Goal: Contribute content: Contribute content

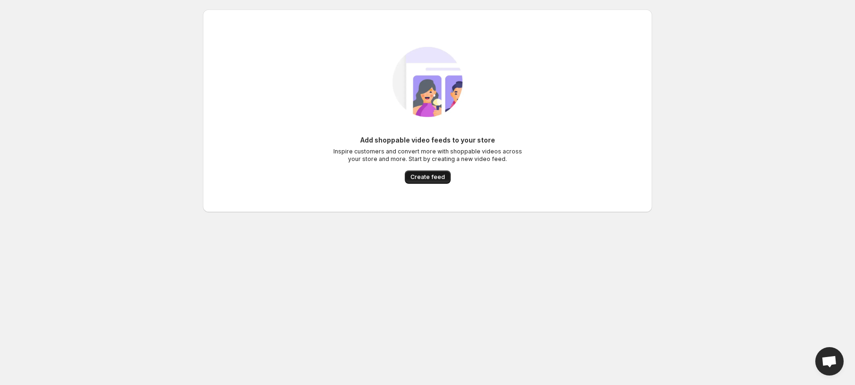
click at [429, 177] on span "Create feed" at bounding box center [428, 177] width 35 height 8
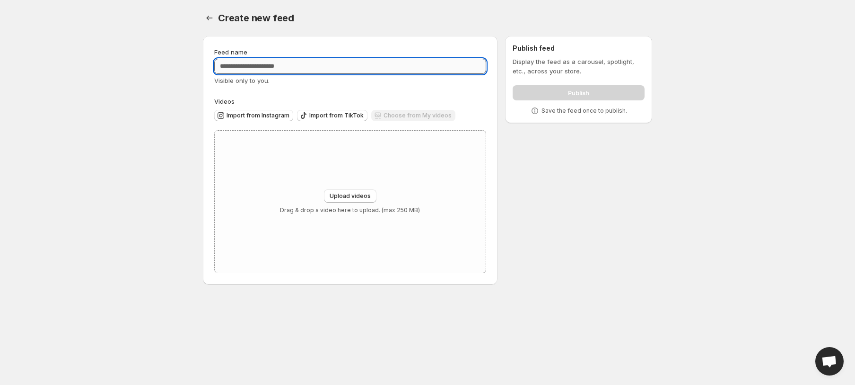
click at [307, 69] on input "Feed name" at bounding box center [350, 66] width 272 height 15
paste input "**********"
type input "**********"
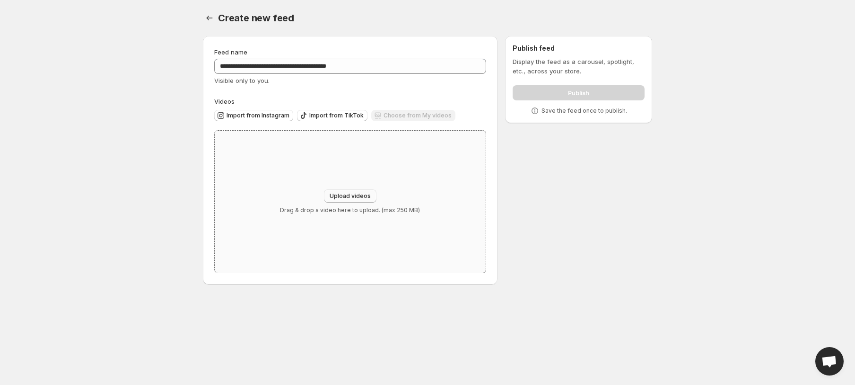
click at [366, 194] on span "Upload videos" at bounding box center [350, 196] width 41 height 8
type input "**********"
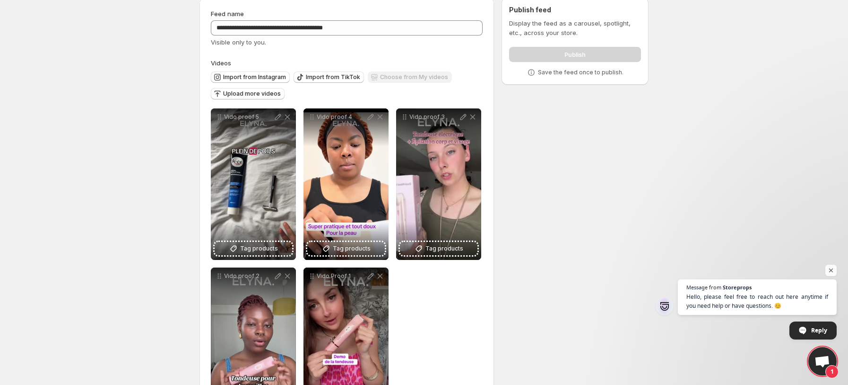
scroll to position [96, 0]
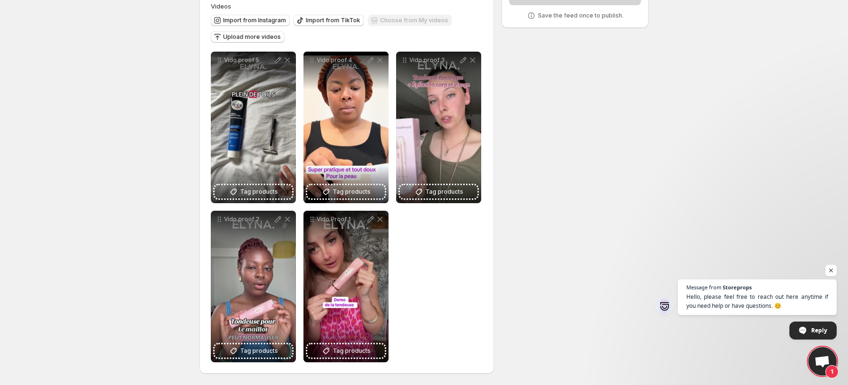
click at [524, 316] on div "**********" at bounding box center [420, 158] width 457 height 451
click at [829, 269] on span "Open chat" at bounding box center [832, 270] width 12 height 12
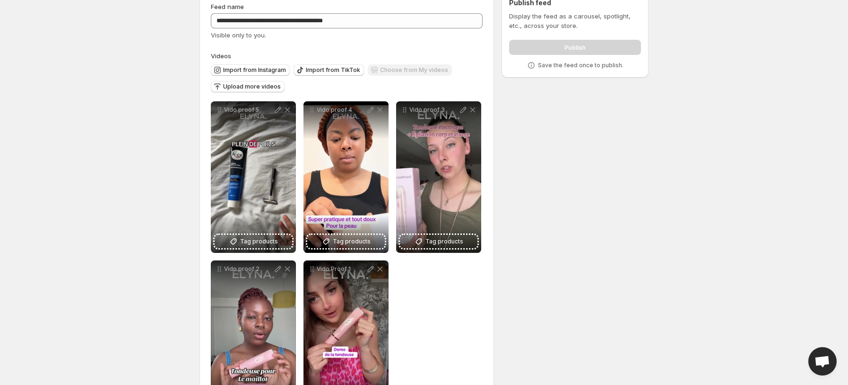
scroll to position [0, 0]
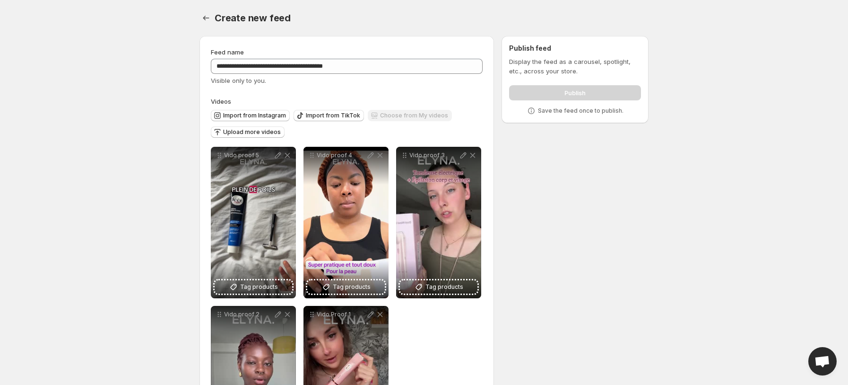
click at [564, 89] on div "Publish" at bounding box center [575, 90] width 132 height 19
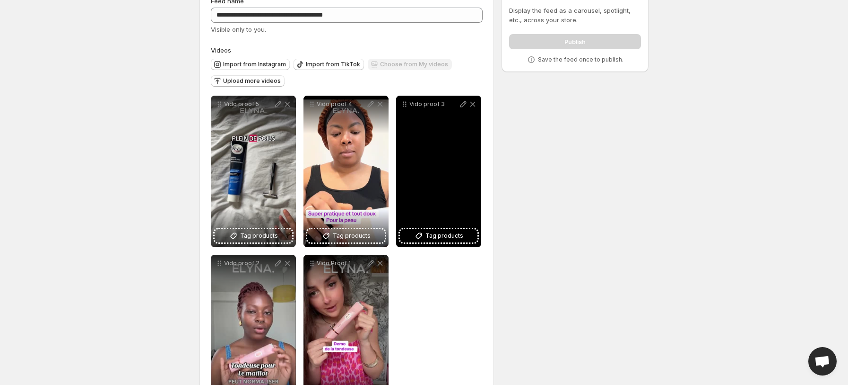
scroll to position [96, 0]
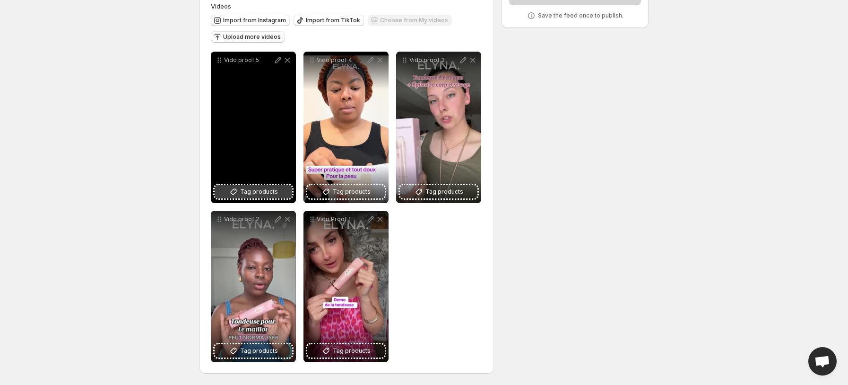
click at [253, 191] on span "Tag products" at bounding box center [259, 191] width 38 height 9
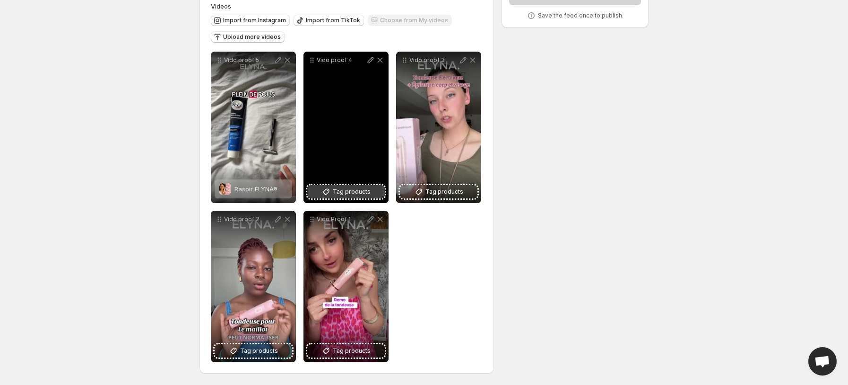
click at [339, 190] on span "Tag products" at bounding box center [352, 191] width 38 height 9
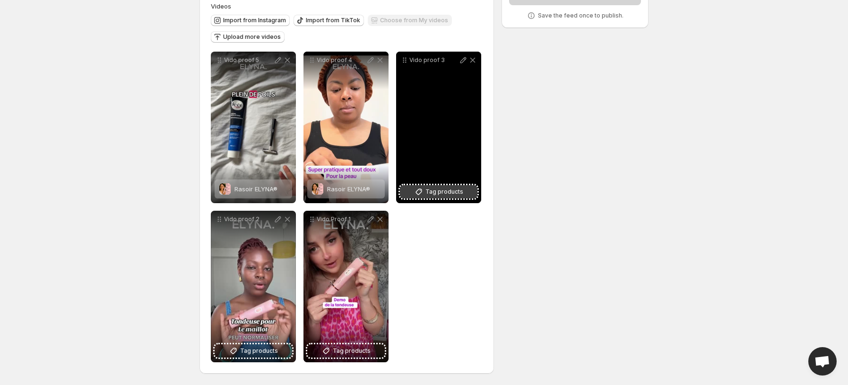
click at [454, 195] on span "Tag products" at bounding box center [445, 191] width 38 height 9
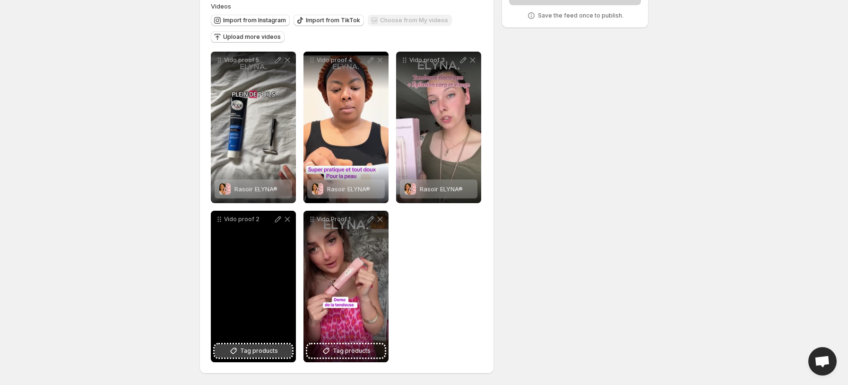
click at [250, 351] on span "Tag products" at bounding box center [259, 350] width 38 height 9
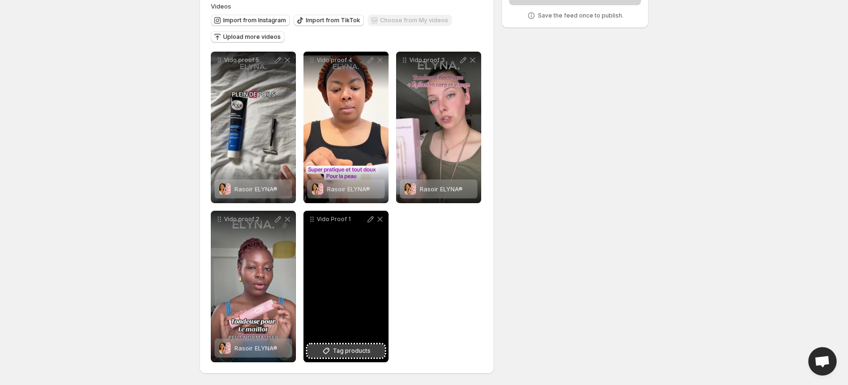
click at [357, 346] on span "Tag products" at bounding box center [352, 350] width 38 height 9
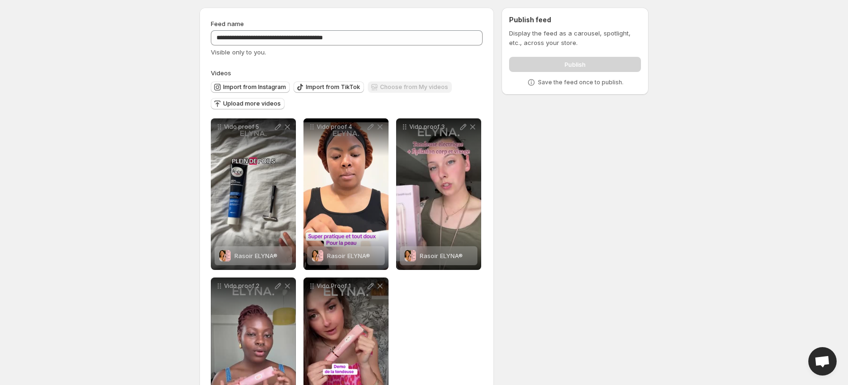
scroll to position [0, 0]
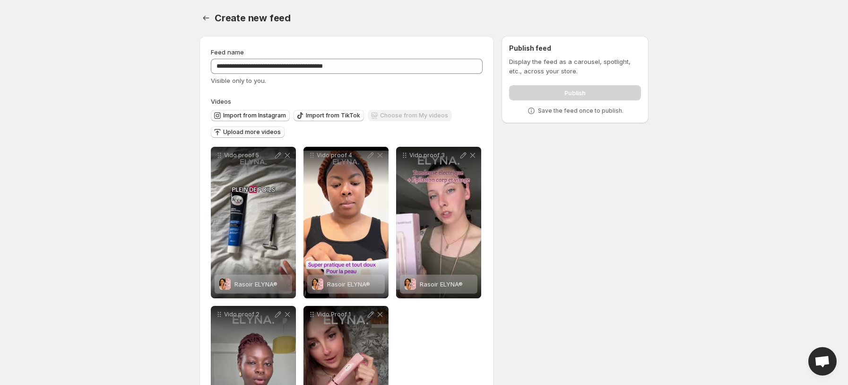
click at [544, 87] on div "Publish" at bounding box center [575, 90] width 132 height 19
click at [559, 93] on div "Publish" at bounding box center [575, 90] width 132 height 19
click at [575, 89] on div "Publish" at bounding box center [575, 90] width 132 height 19
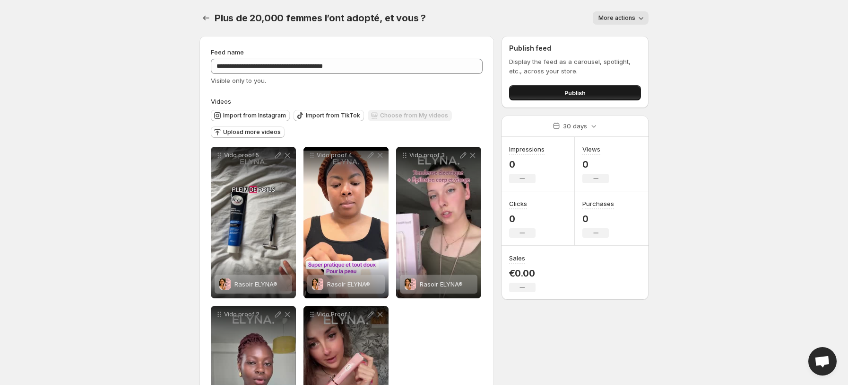
click at [604, 89] on button "Publish" at bounding box center [575, 92] width 132 height 15
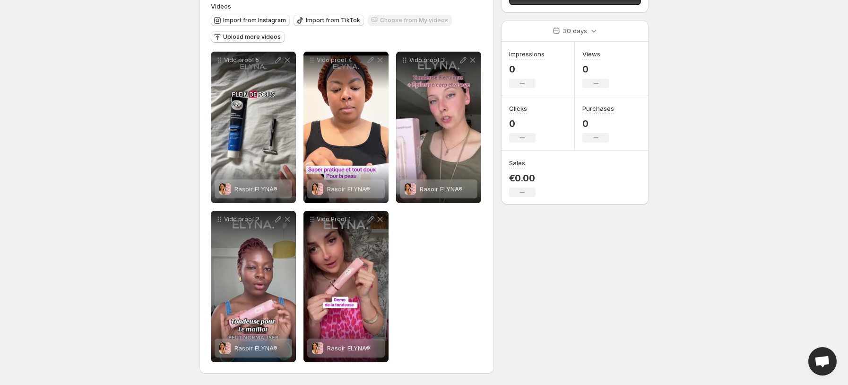
scroll to position [96, 0]
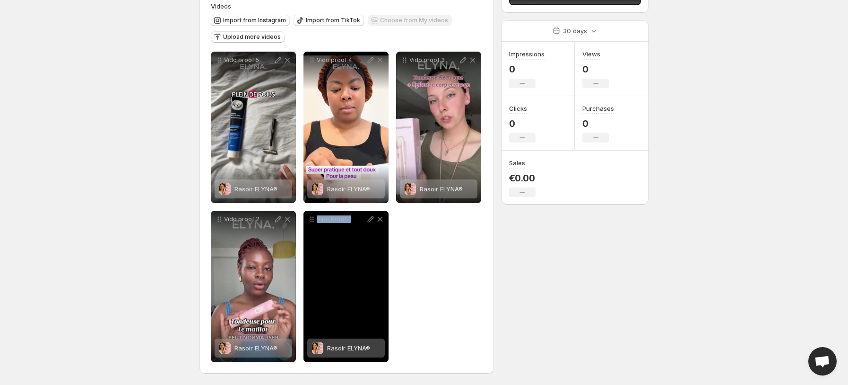
drag, startPoint x: 353, startPoint y: 261, endPoint x: 449, endPoint y: 277, distance: 97.3
click at [449, 277] on div "**********" at bounding box center [347, 207] width 272 height 310
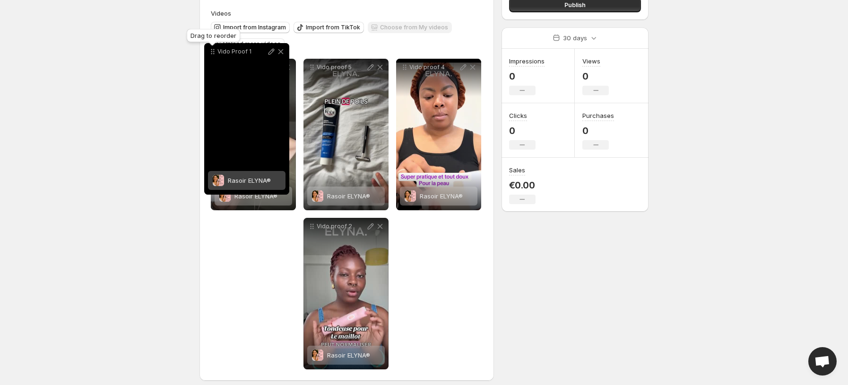
scroll to position [57, 0]
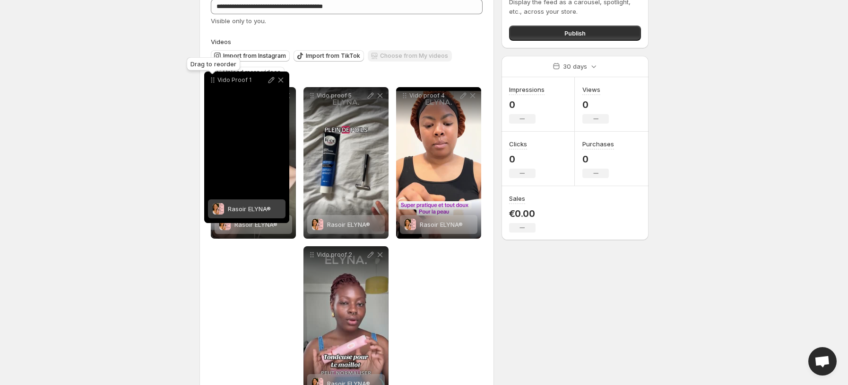
drag, startPoint x: 312, startPoint y: 219, endPoint x: 212, endPoint y: 61, distance: 186.6
click at [212, 75] on icon at bounding box center [212, 79] width 9 height 9
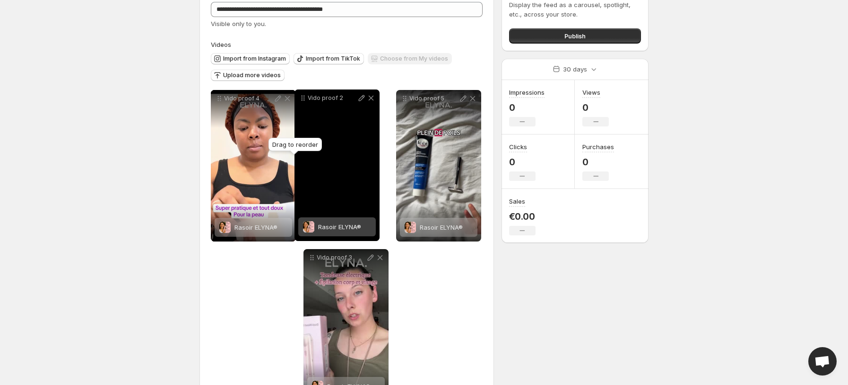
drag, startPoint x: 312, startPoint y: 260, endPoint x: 314, endPoint y: 119, distance: 141.0
click at [303, 101] on icon at bounding box center [302, 97] width 9 height 9
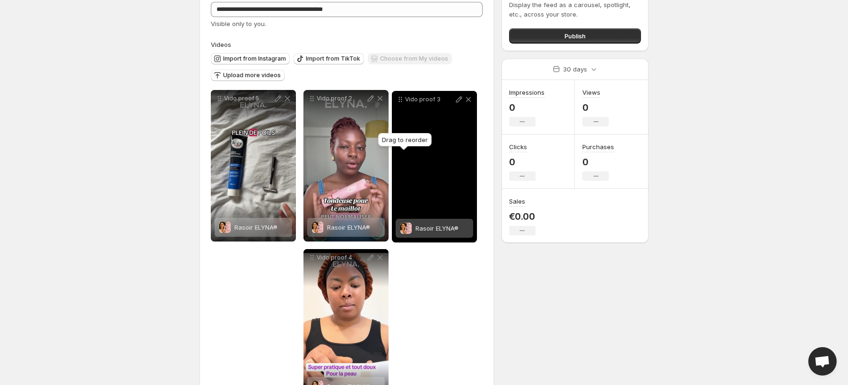
drag, startPoint x: 314, startPoint y: 260, endPoint x: 403, endPoint y: 103, distance: 180.9
click at [402, 102] on icon at bounding box center [400, 99] width 9 height 9
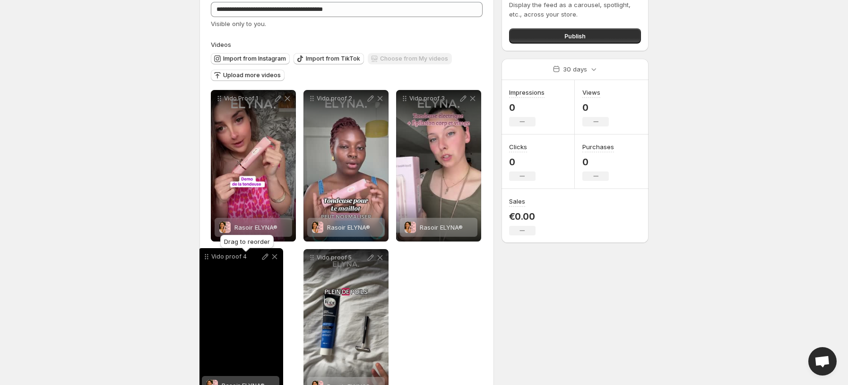
drag, startPoint x: 313, startPoint y: 258, endPoint x: 207, endPoint y: 257, distance: 105.5
click at [207, 257] on icon at bounding box center [207, 256] width 1 height 1
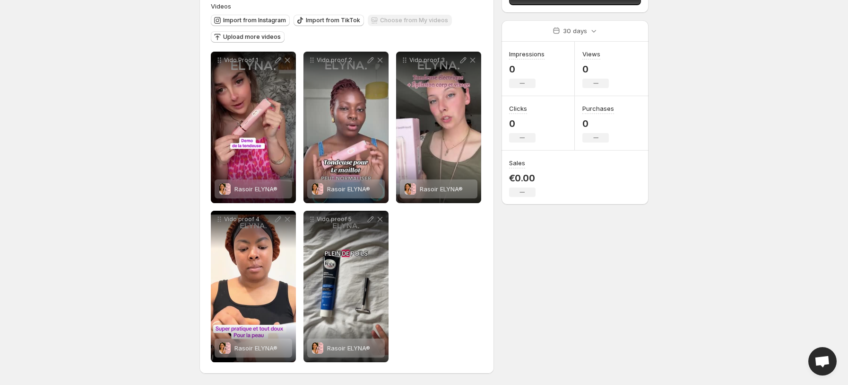
scroll to position [0, 0]
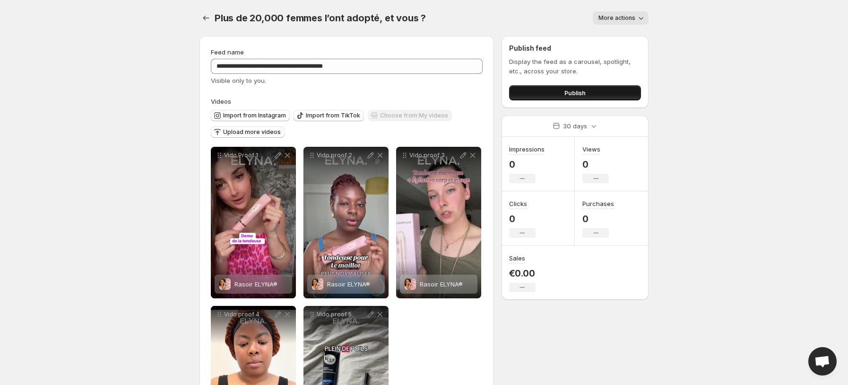
click at [574, 93] on span "Publish" at bounding box center [575, 92] width 21 height 9
click at [593, 93] on button "Publish" at bounding box center [575, 92] width 132 height 15
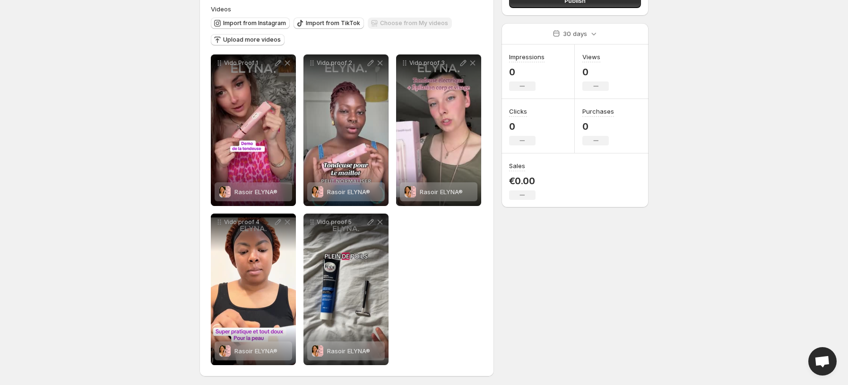
scroll to position [96, 0]
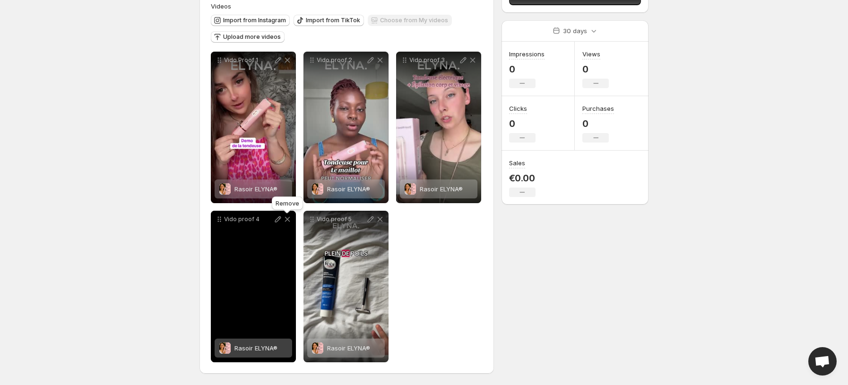
click at [285, 219] on icon at bounding box center [287, 218] width 9 height 9
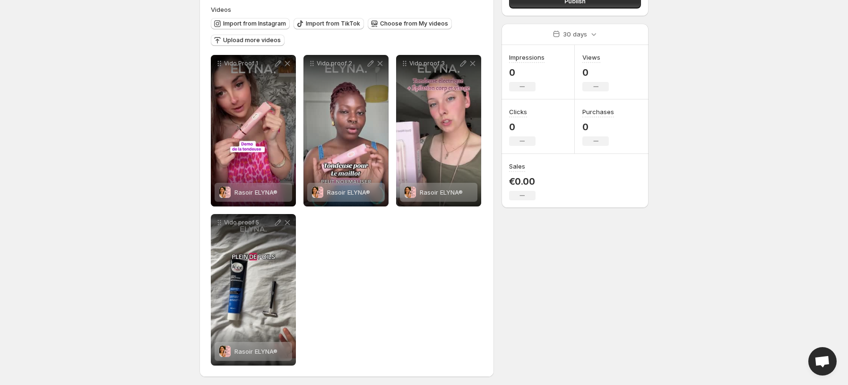
scroll to position [0, 0]
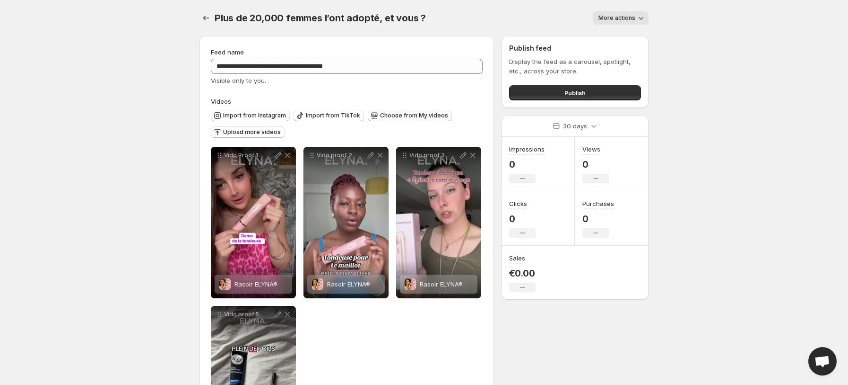
click at [402, 118] on span "Choose from My videos" at bounding box center [414, 116] width 68 height 8
click at [263, 131] on span "Upload more videos" at bounding box center [252, 132] width 58 height 8
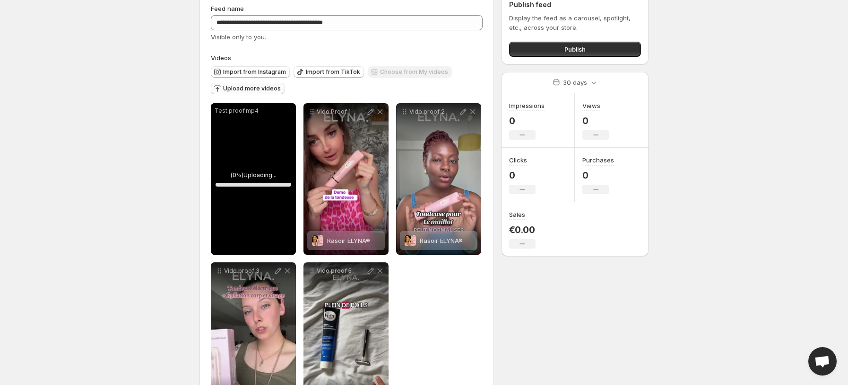
scroll to position [63, 0]
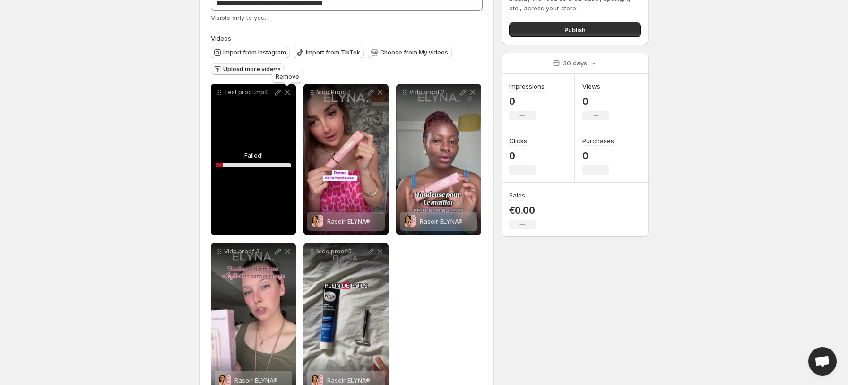
click at [285, 93] on icon at bounding box center [287, 91] width 9 height 9
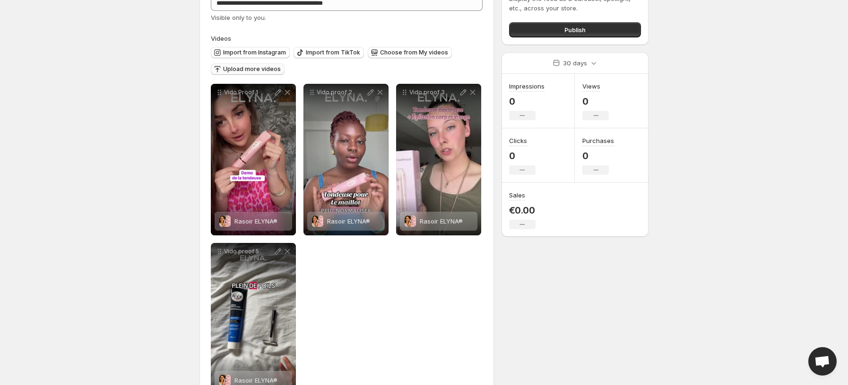
click at [272, 67] on span "Upload more videos" at bounding box center [252, 69] width 58 height 8
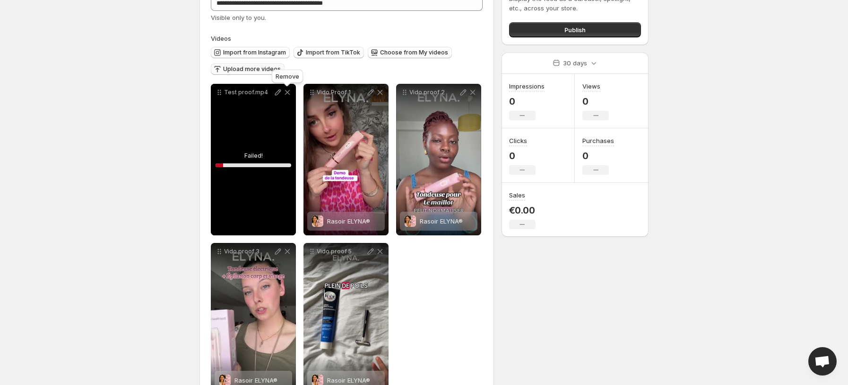
click at [289, 93] on icon at bounding box center [287, 91] width 9 height 9
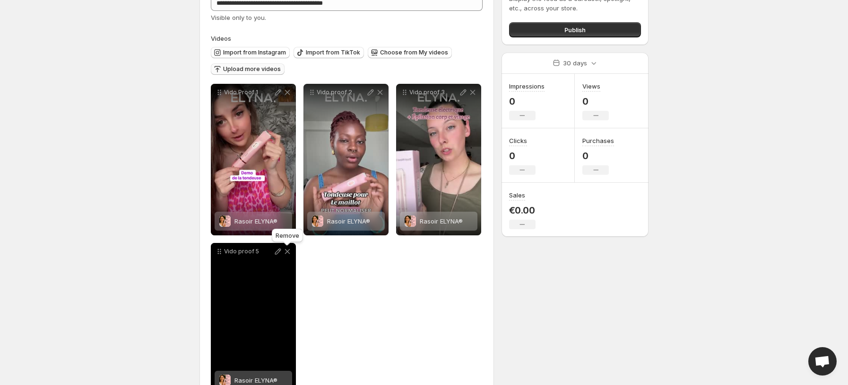
click at [288, 252] on icon at bounding box center [287, 251] width 5 height 5
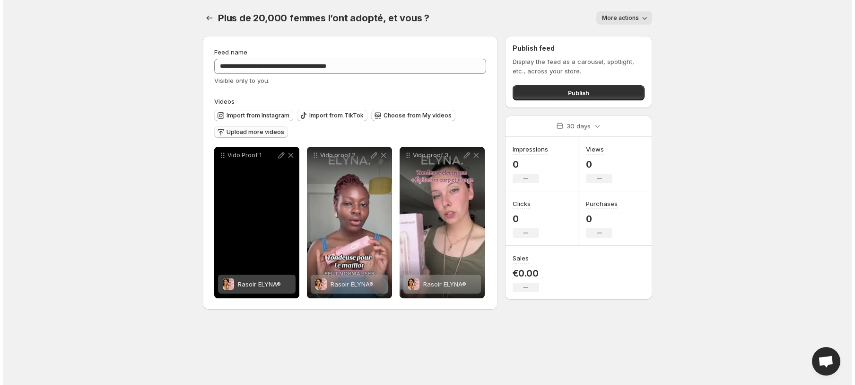
scroll to position [0, 0]
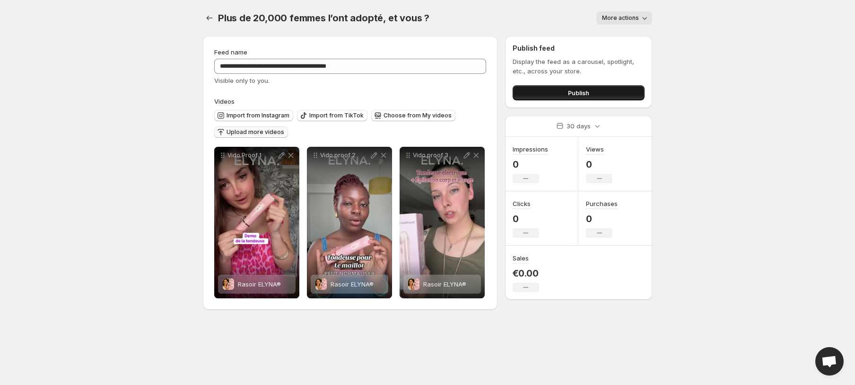
click at [587, 91] on span "Publish" at bounding box center [578, 92] width 21 height 9
click at [414, 114] on span "Choose from My videos" at bounding box center [418, 116] width 68 height 8
click at [259, 134] on span "Upload more videos" at bounding box center [256, 132] width 58 height 8
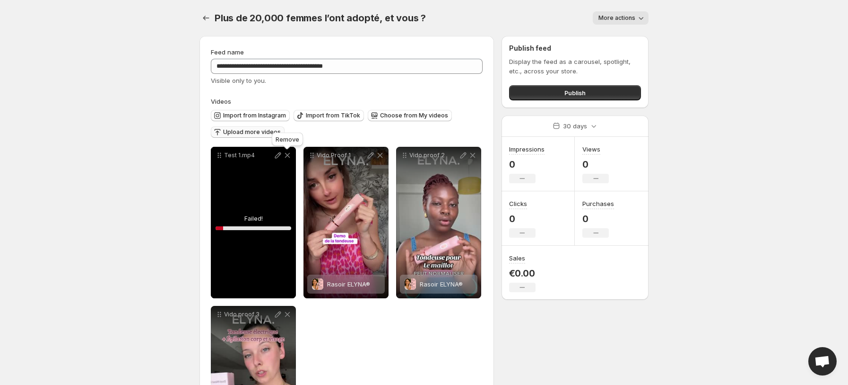
click at [289, 155] on icon at bounding box center [287, 155] width 5 height 5
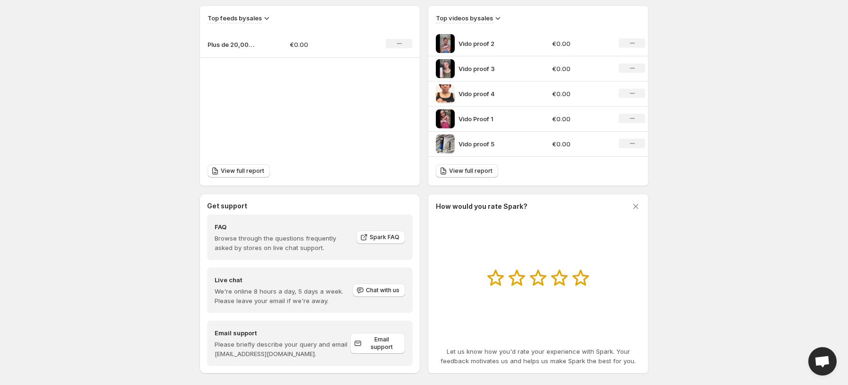
scroll to position [339, 0]
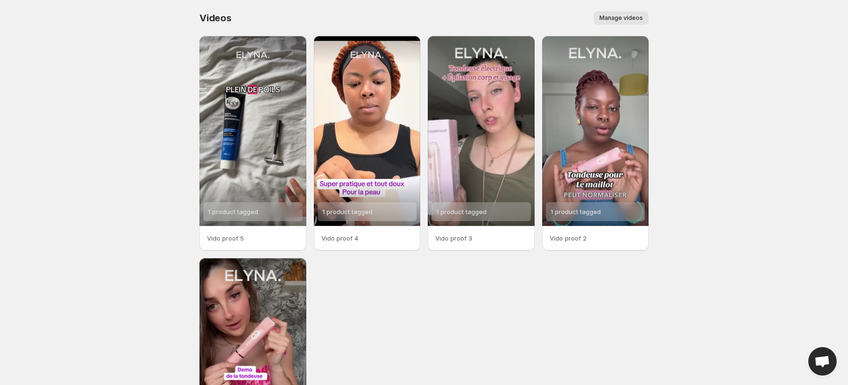
click at [616, 17] on span "Manage videos" at bounding box center [622, 18] width 44 height 8
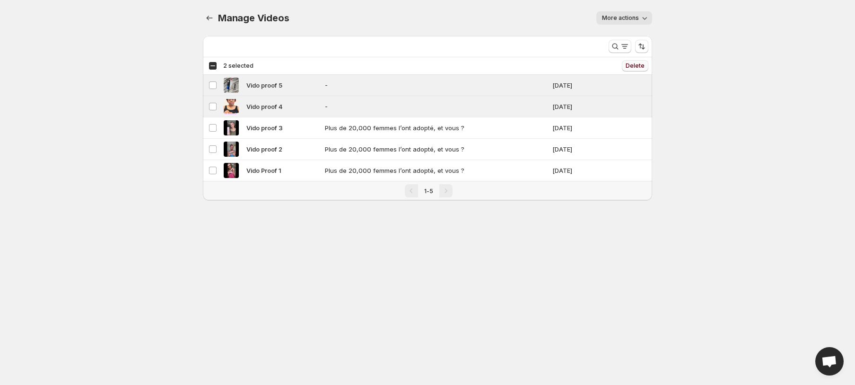
click at [633, 66] on span "Delete" at bounding box center [635, 66] width 19 height 8
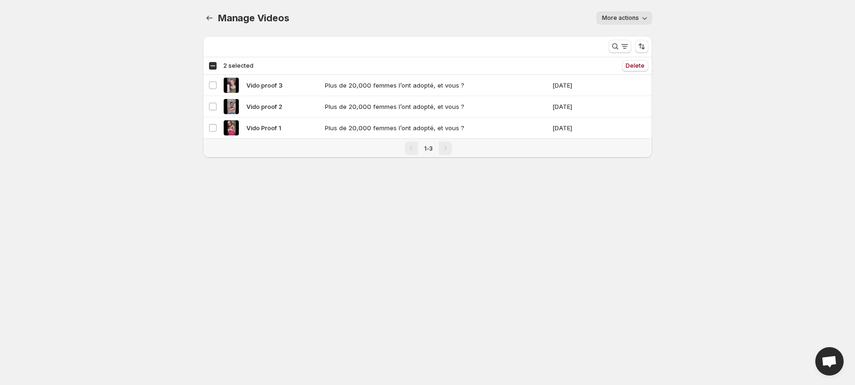
click at [637, 21] on span "More actions" at bounding box center [620, 18] width 37 height 8
click at [205, 17] on icon "Manage Videos" at bounding box center [209, 17] width 9 height 9
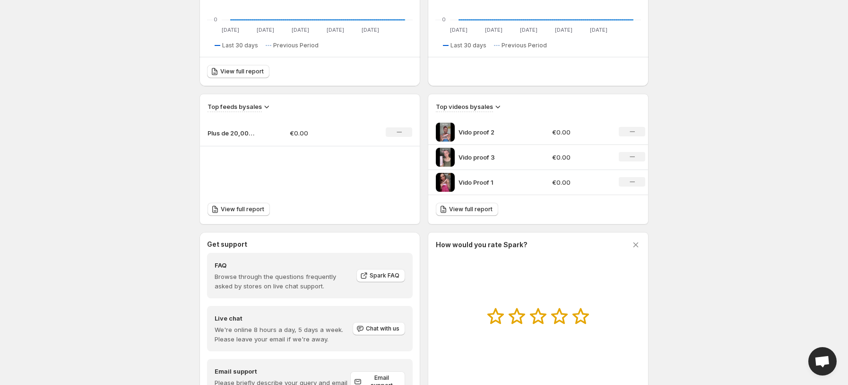
scroll to position [289, 0]
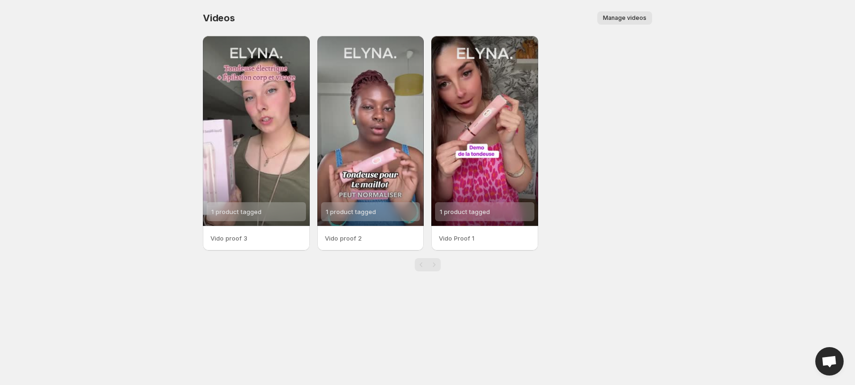
click at [622, 16] on span "Manage videos" at bounding box center [625, 18] width 44 height 8
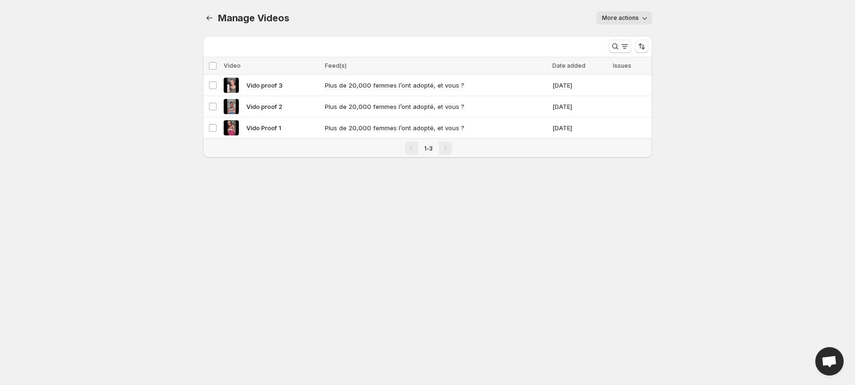
click at [638, 19] on span "More actions" at bounding box center [620, 18] width 37 height 8
click at [212, 16] on icon "Manage Videos" at bounding box center [209, 17] width 9 height 9
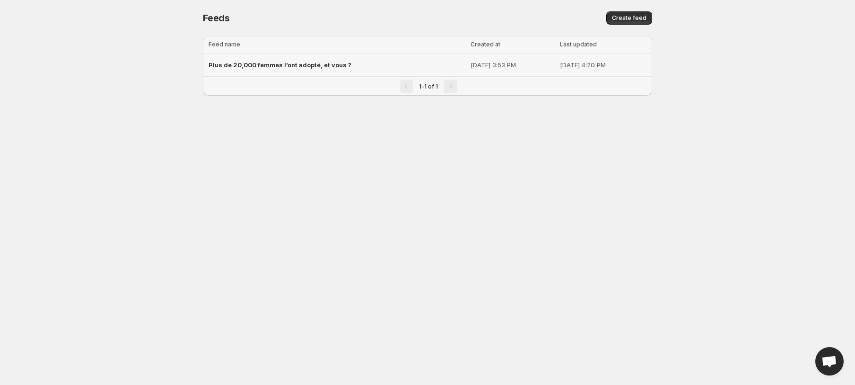
click at [341, 66] on span "Plus de 20,000 femmes l’ont adopté, et vous ?" at bounding box center [280, 65] width 143 height 8
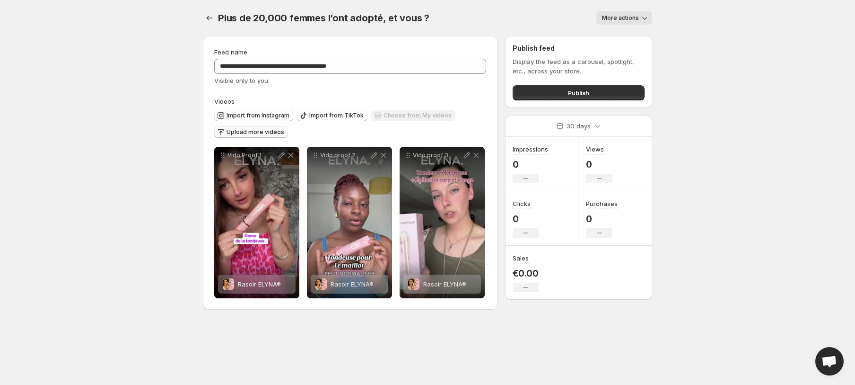
click at [253, 131] on span "Upload more videos" at bounding box center [256, 132] width 58 height 8
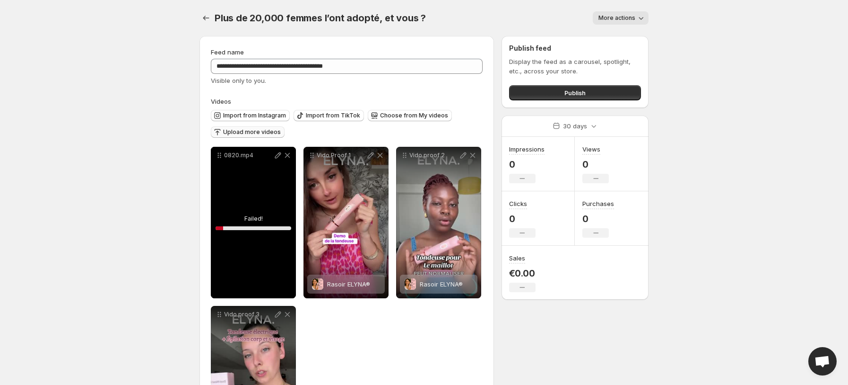
click at [250, 223] on div "0820.mp4" at bounding box center [253, 222] width 85 height 151
click at [279, 155] on icon at bounding box center [277, 154] width 9 height 9
click at [276, 157] on icon at bounding box center [277, 154] width 9 height 9
drag, startPoint x: 276, startPoint y: 195, endPoint x: 139, endPoint y: 203, distance: 136.9
click at [139, 203] on body "**********" at bounding box center [424, 192] width 848 height 385
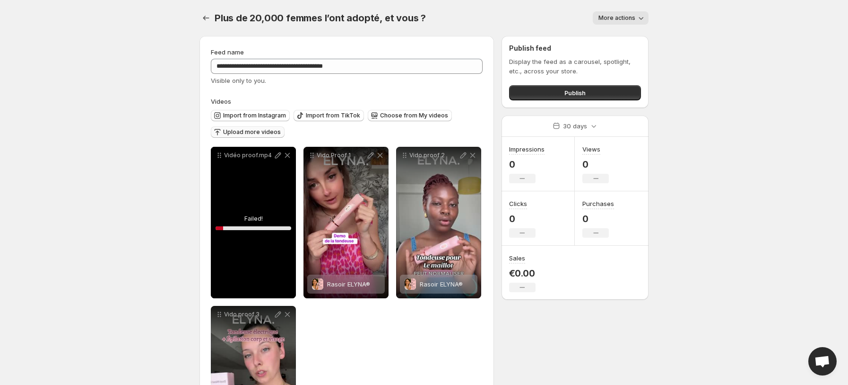
scroll to position [96, 0]
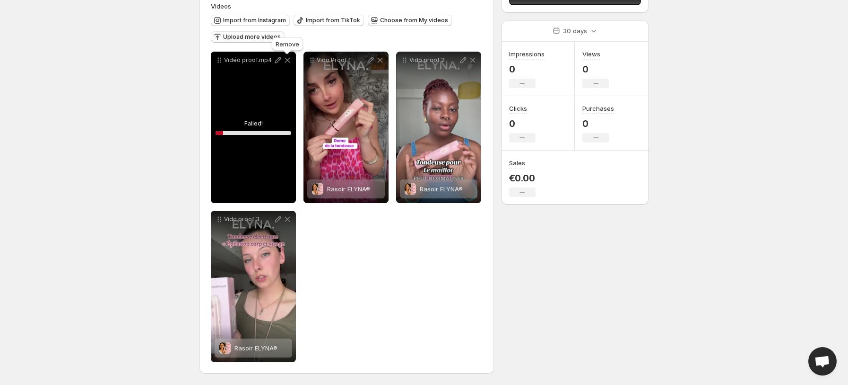
click at [288, 61] on icon at bounding box center [287, 59] width 9 height 9
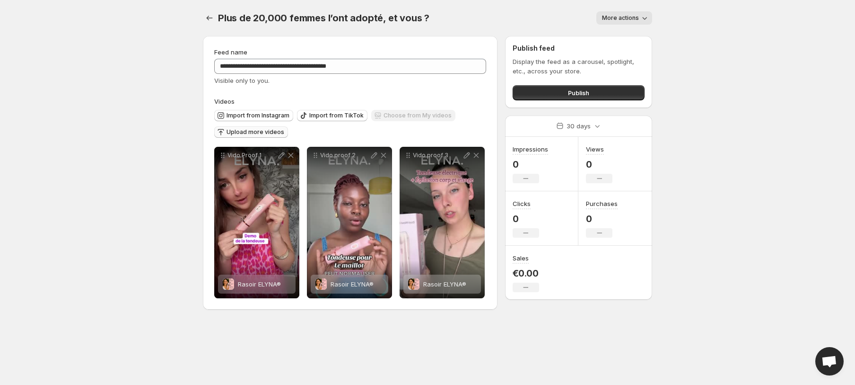
click at [440, 117] on div "Choose from My videos" at bounding box center [413, 116] width 84 height 13
click at [275, 131] on span "Upload more videos" at bounding box center [256, 132] width 58 height 8
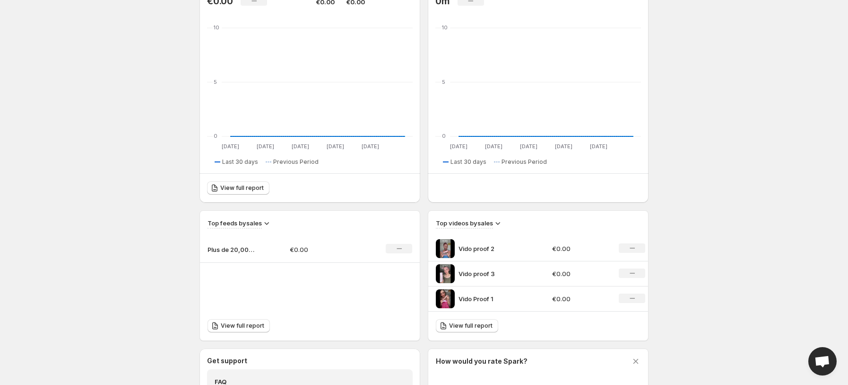
scroll to position [189, 0]
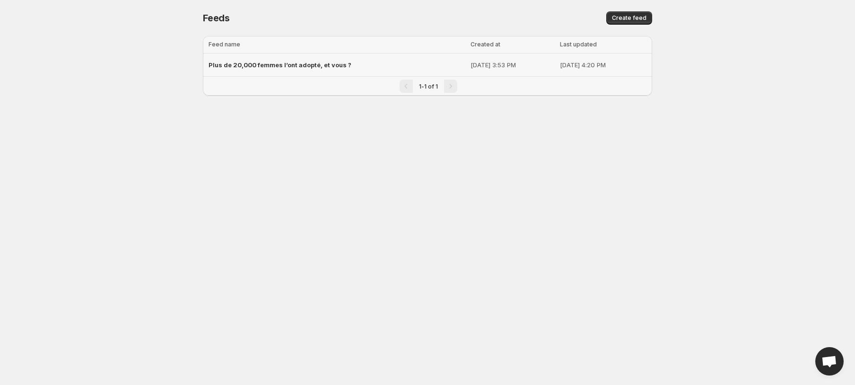
click at [477, 65] on p "[DATE] 3:53 PM" at bounding box center [513, 64] width 84 height 9
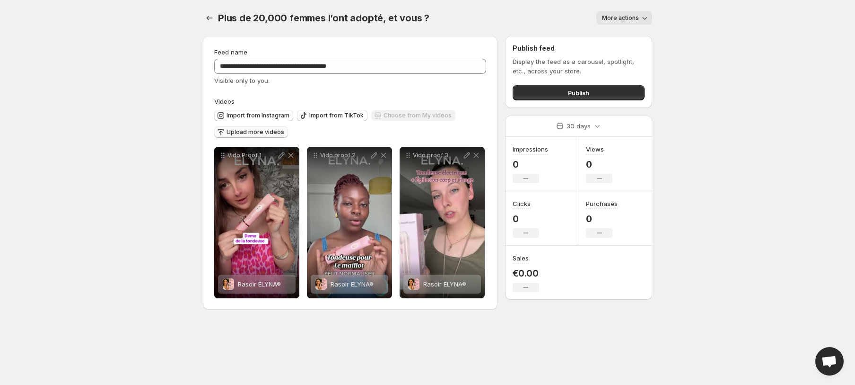
click at [268, 129] on span "Upload more videos" at bounding box center [256, 132] width 58 height 8
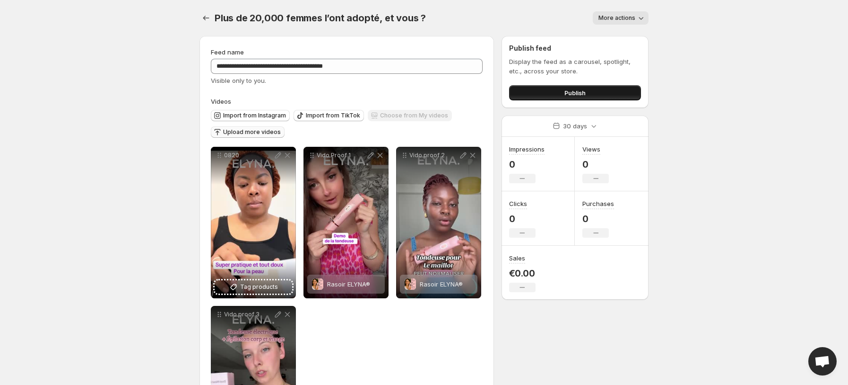
click at [576, 91] on span "Publish" at bounding box center [575, 92] width 21 height 9
click at [206, 268] on div "**********" at bounding box center [347, 252] width 295 height 432
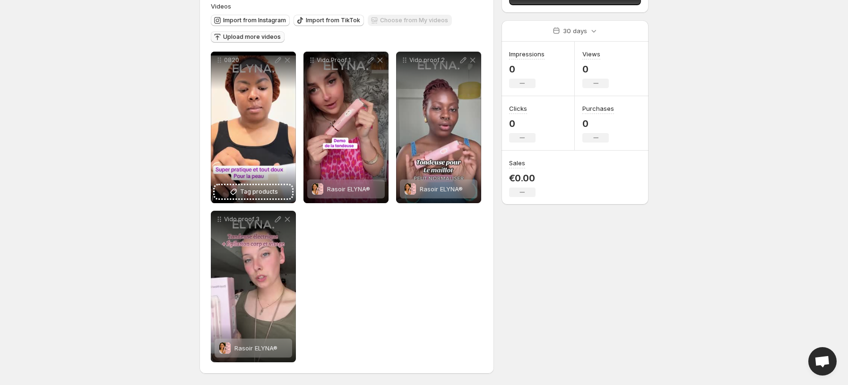
click at [254, 37] on span "Upload more videos" at bounding box center [252, 37] width 58 height 8
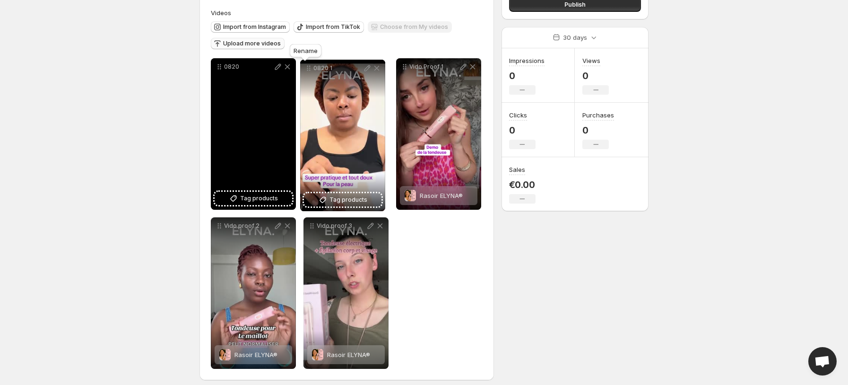
scroll to position [80, 0]
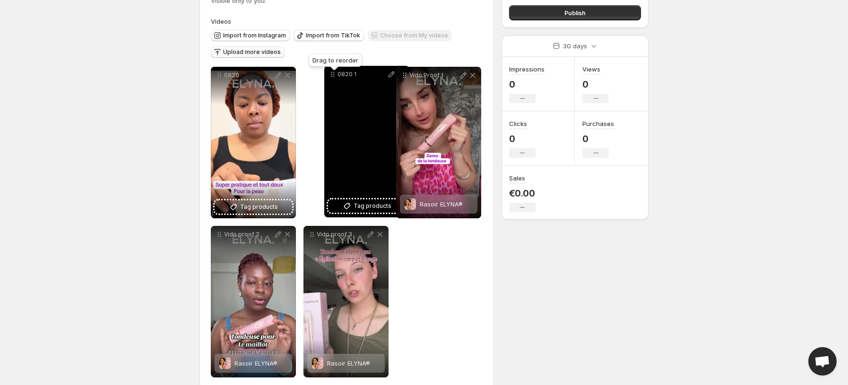
drag, startPoint x: 219, startPoint y: 59, endPoint x: 324, endPoint y: 73, distance: 106.0
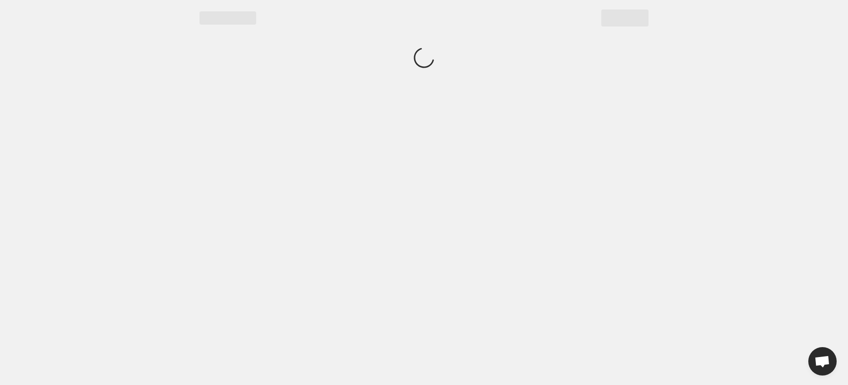
scroll to position [0, 0]
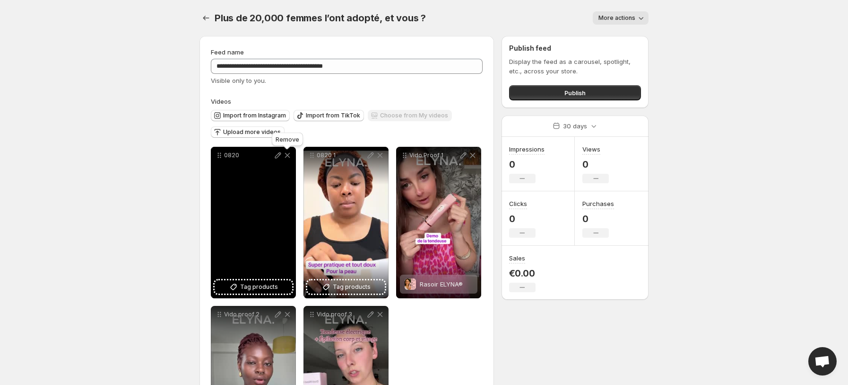
click at [284, 157] on icon at bounding box center [287, 154] width 9 height 9
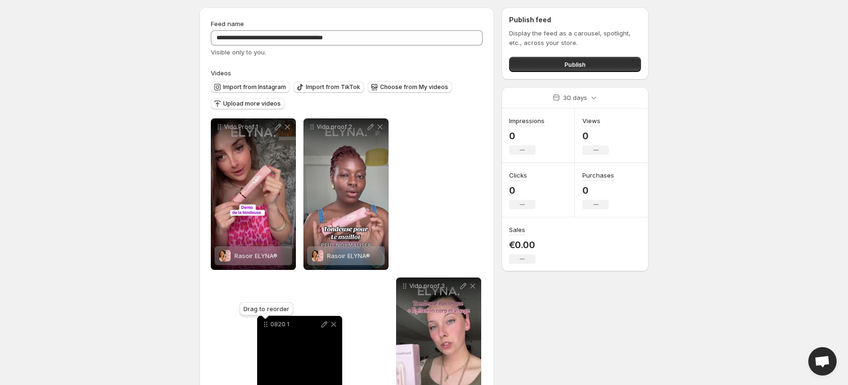
scroll to position [36, 0]
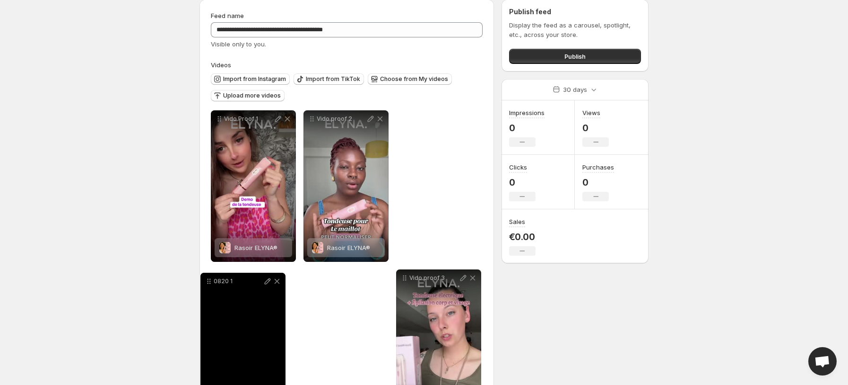
drag, startPoint x: 220, startPoint y: 159, endPoint x: 224, endPoint y: 290, distance: 131.5
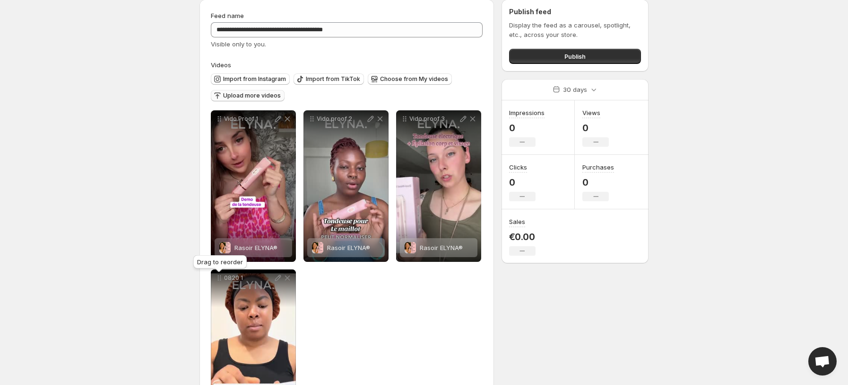
click at [270, 95] on span "Upload more videos" at bounding box center [252, 96] width 58 height 8
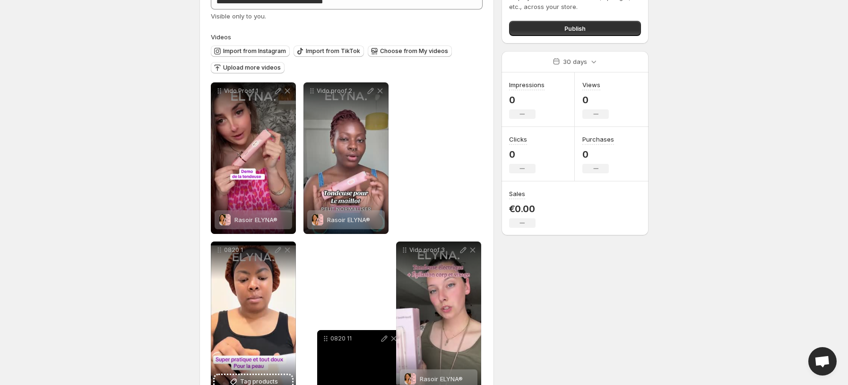
scroll to position [96, 0]
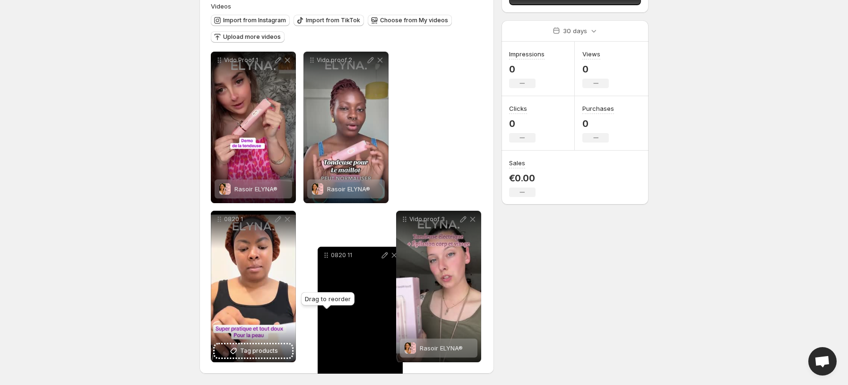
drag, startPoint x: 221, startPoint y: 157, endPoint x: 328, endPoint y: 256, distance: 145.6
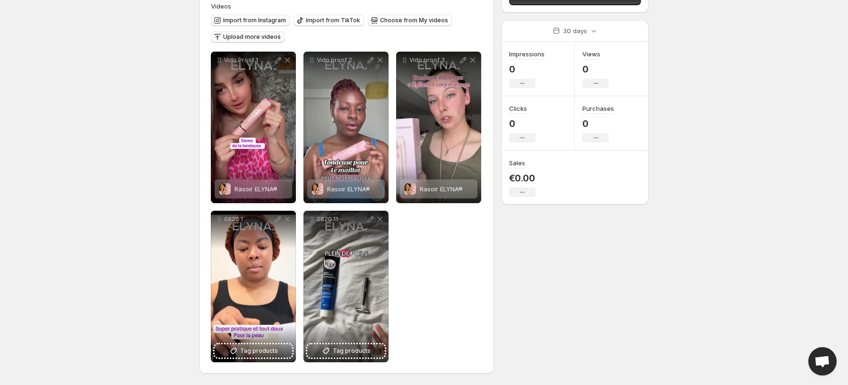
click at [244, 33] on span "Upload more videos" at bounding box center [252, 37] width 58 height 8
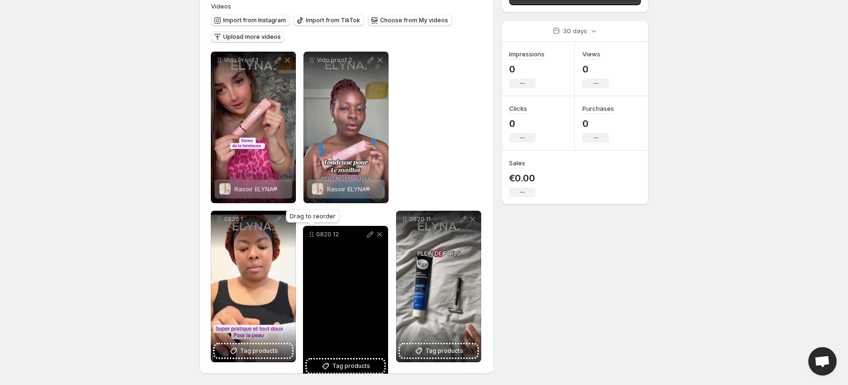
drag, startPoint x: 219, startPoint y: 61, endPoint x: 312, endPoint y: 236, distance: 197.8
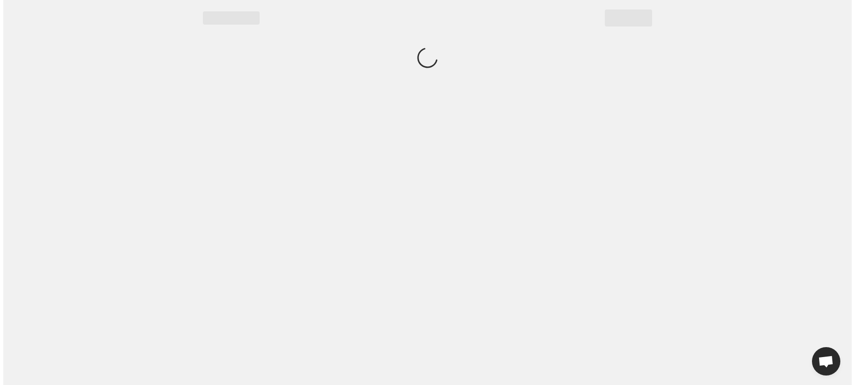
scroll to position [0, 0]
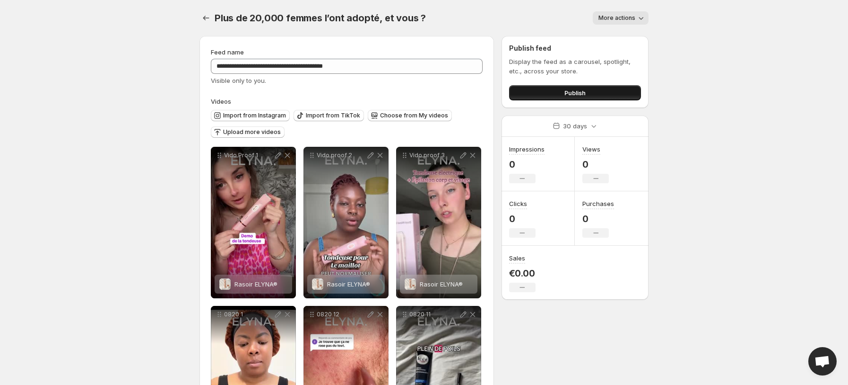
click at [557, 93] on button "Publish" at bounding box center [575, 92] width 132 height 15
click at [210, 16] on icon "Settings" at bounding box center [205, 17] width 9 height 9
